Goal: Information Seeking & Learning: Learn about a topic

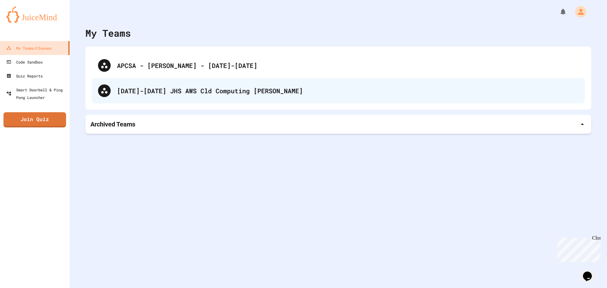
click at [177, 89] on div "[DATE]-[DATE] JHS AWS Cld Computing [PERSON_NAME]" at bounding box center [347, 90] width 461 height 9
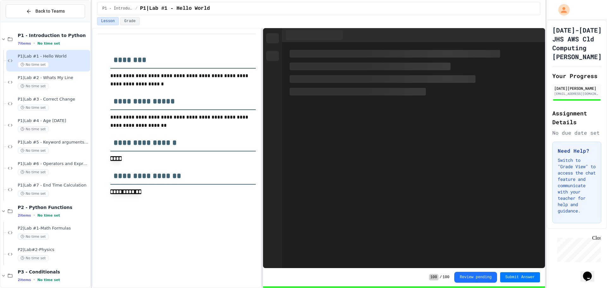
scroll to position [113, 0]
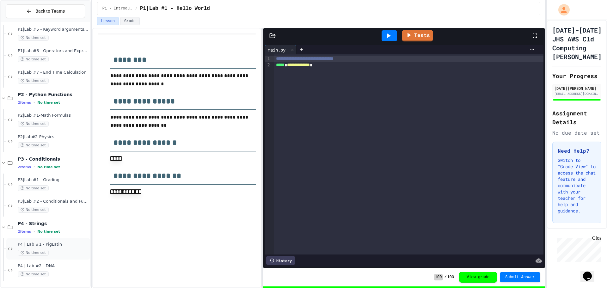
click at [49, 239] on div "P4 | Lab #1 - PigLatin No time set" at bounding box center [48, 248] width 84 height 21
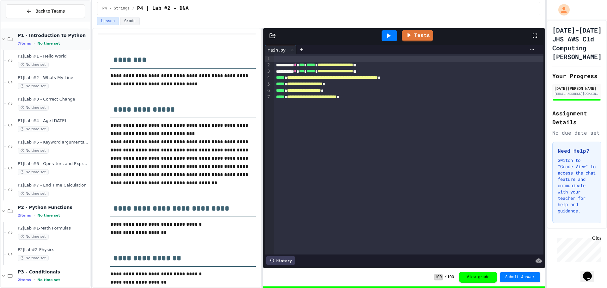
click at [11, 36] on div "P1 - Introduction to Python 7 items • No time set" at bounding box center [45, 38] width 89 height 21
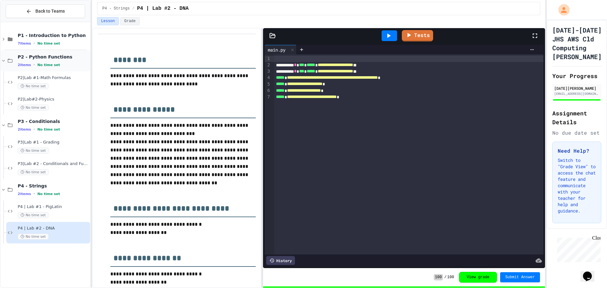
click at [8, 56] on div "P2 - Python Functions 2 items • No time set" at bounding box center [45, 60] width 89 height 21
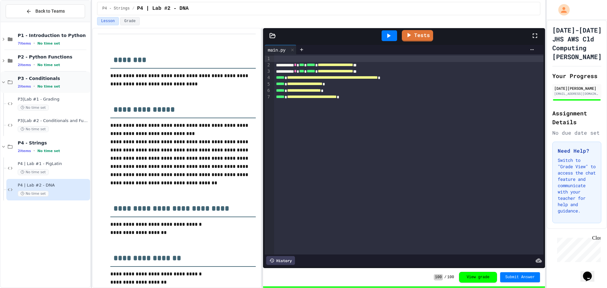
click at [8, 81] on icon at bounding box center [10, 82] width 8 height 6
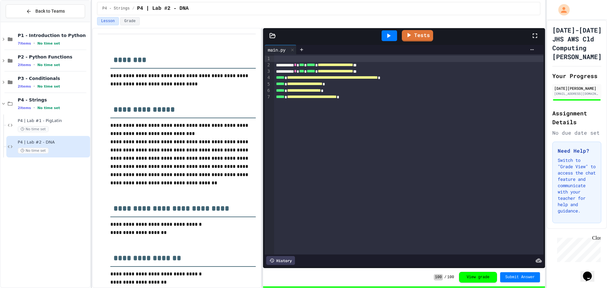
click at [0, 99] on div "Back to Teams P1 - Introduction to Python 7 items • No time set P2 - Python Fun…" at bounding box center [45, 144] width 91 height 288
click at [3, 101] on icon at bounding box center [4, 104] width 6 height 6
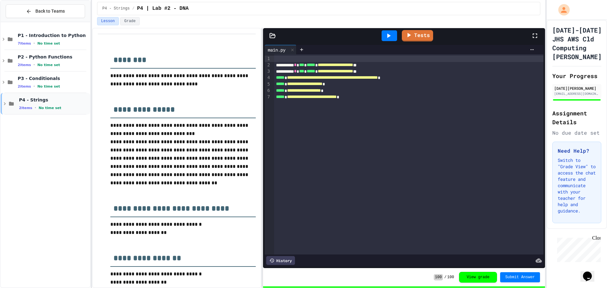
click at [30, 104] on div "P4 - Strings 2 items • No time set" at bounding box center [54, 103] width 70 height 13
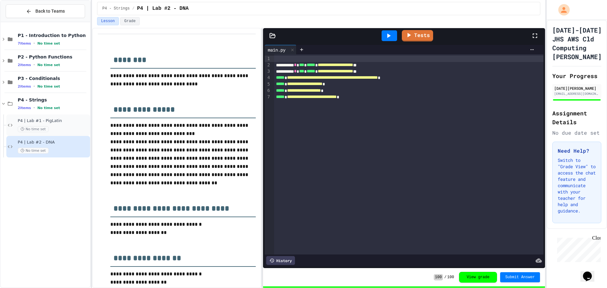
click at [48, 127] on div "No time set" at bounding box center [53, 129] width 71 height 6
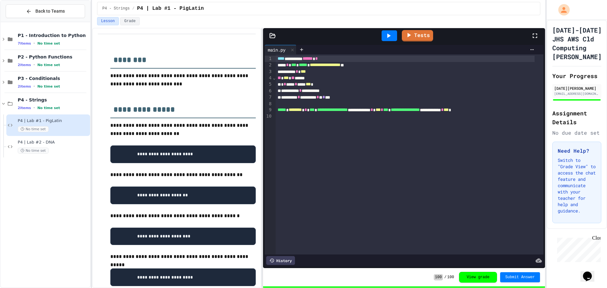
click at [387, 34] on icon at bounding box center [389, 36] width 8 height 8
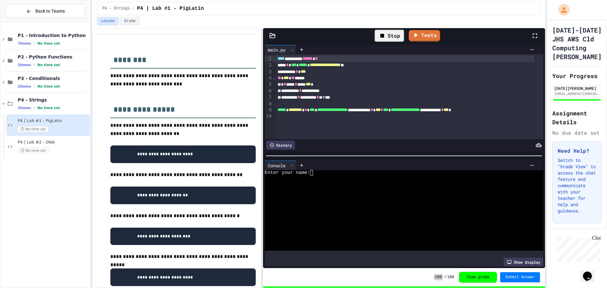
click at [343, 197] on div at bounding box center [398, 199] width 267 height 5
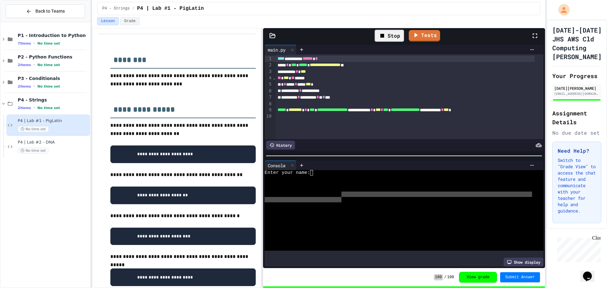
click at [337, 163] on div at bounding box center [422, 165] width 230 height 5
click at [331, 167] on div at bounding box center [416, 165] width 241 height 9
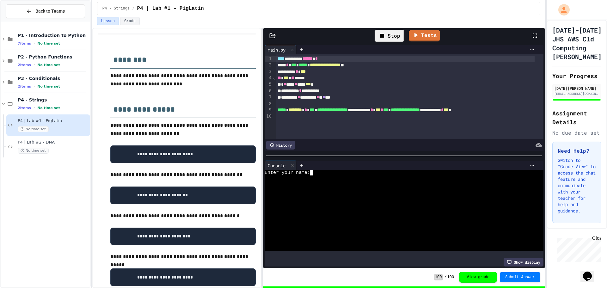
click at [334, 170] on div "Enter your name:" at bounding box center [398, 172] width 267 height 5
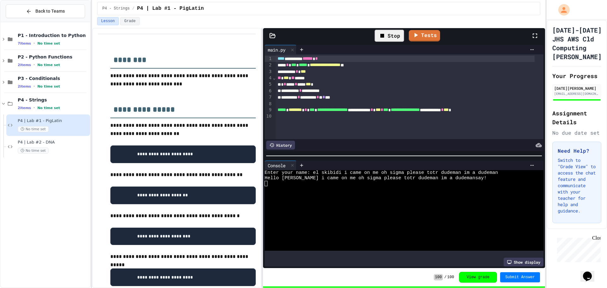
click at [387, 33] on div "Stop" at bounding box center [389, 36] width 29 height 12
click at [387, 33] on icon at bounding box center [389, 36] width 8 height 8
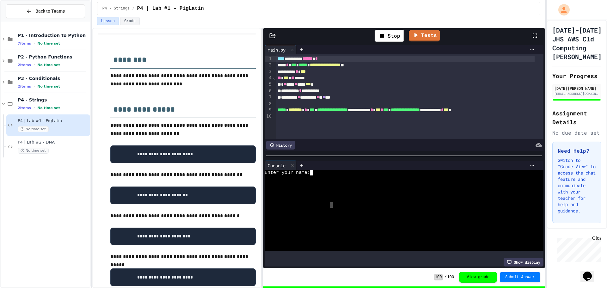
click at [331, 202] on div at bounding box center [398, 204] width 267 height 5
type textarea "***"
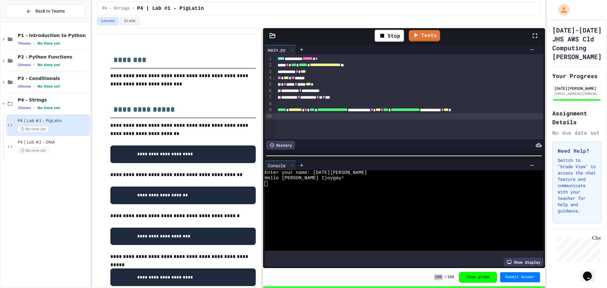
click at [328, 123] on div "**********" at bounding box center [409, 96] width 267 height 85
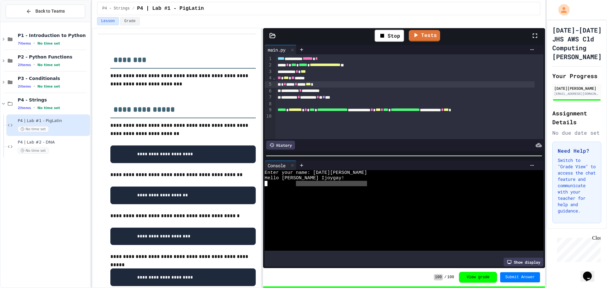
drag, startPoint x: 297, startPoint y: 180, endPoint x: 374, endPoint y: 180, distance: 76.5
click at [374, 181] on div at bounding box center [398, 183] width 267 height 5
drag, startPoint x: 367, startPoint y: 179, endPoint x: 362, endPoint y: 179, distance: 5.1
click at [362, 181] on div at bounding box center [398, 183] width 267 height 5
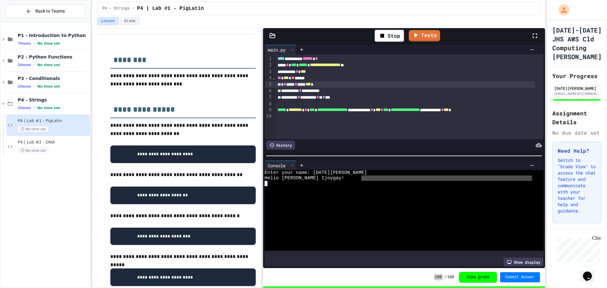
drag, startPoint x: 362, startPoint y: 178, endPoint x: 248, endPoint y: 179, distance: 114.4
click at [248, 179] on div "**********" at bounding box center [318, 158] width 453 height 260
